Goal: Information Seeking & Learning: Check status

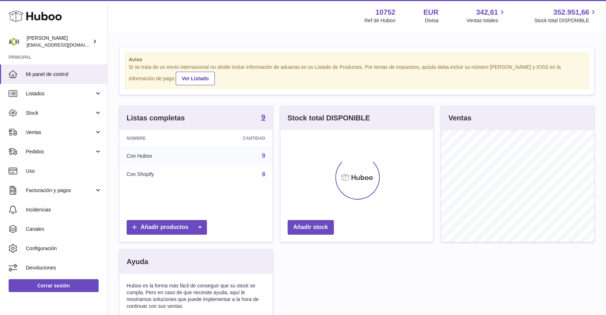
scroll to position [112, 153]
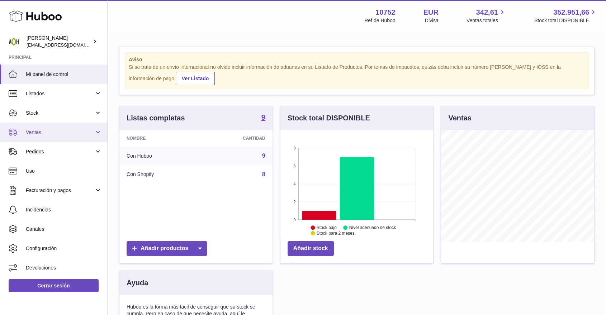
click at [70, 137] on link "Ventas" at bounding box center [53, 132] width 107 height 19
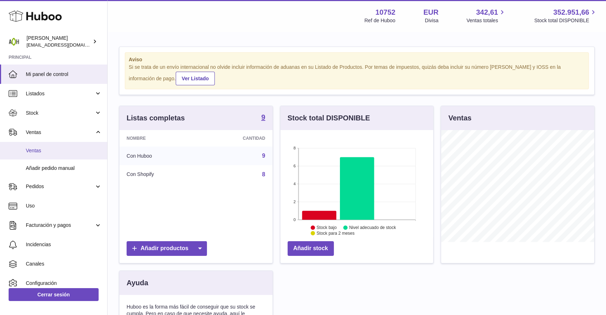
click at [65, 149] on span "Ventas" at bounding box center [64, 150] width 76 height 7
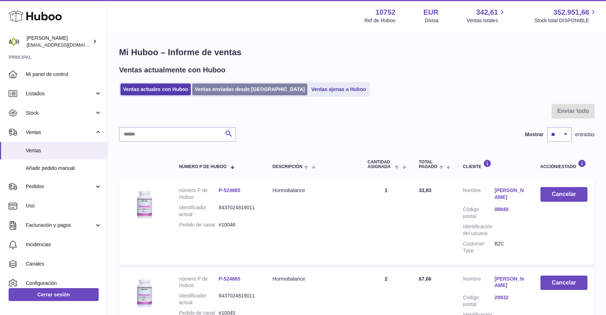
click at [235, 95] on link "Ventas enviadas desde [GEOGRAPHIC_DATA]" at bounding box center [249, 90] width 115 height 12
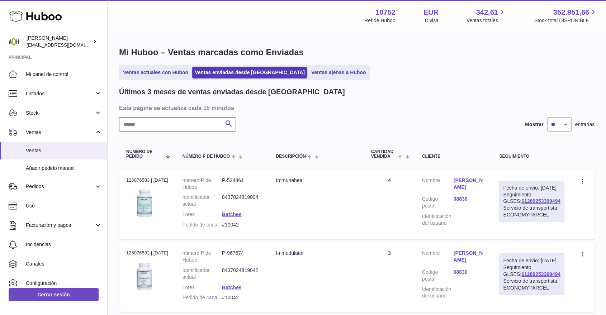
click at [189, 123] on input "text" at bounding box center [177, 124] width 117 height 14
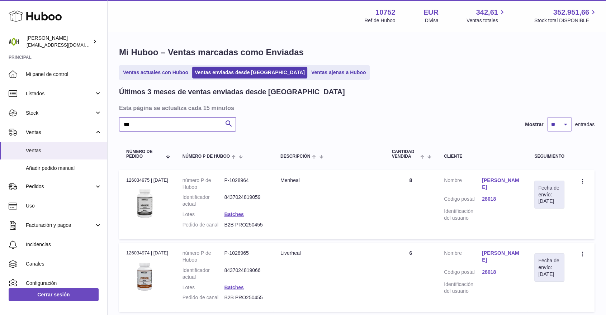
type input "***"
drag, startPoint x: 481, startPoint y: 192, endPoint x: 499, endPoint y: 192, distance: 17.9
click at [499, 192] on dl "Cliente Nombre [PERSON_NAME] Código postal 28018 Identificación del usuario" at bounding box center [482, 201] width 76 height 48
copy dl "Código postal 28018"
click at [483, 196] on link "28018" at bounding box center [501, 199] width 38 height 7
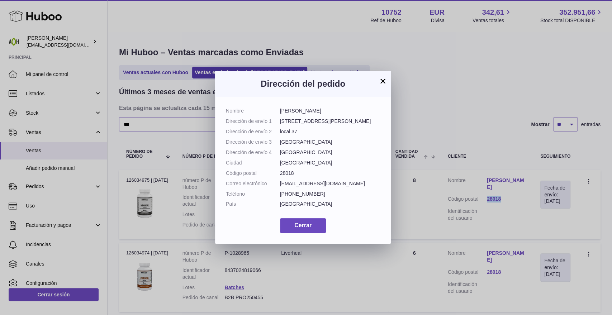
click at [383, 77] on button "×" at bounding box center [383, 81] width 9 height 9
